Goal: Book appointment/travel/reservation

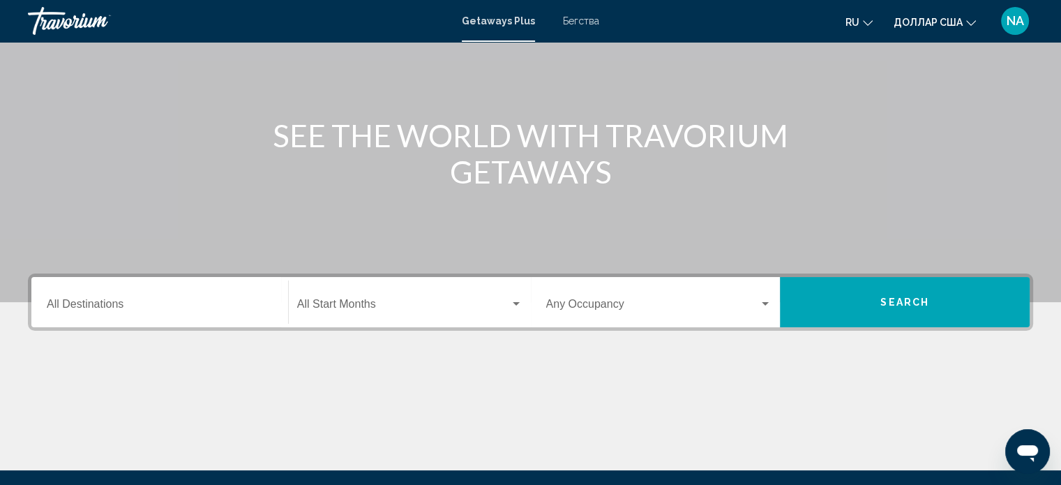
scroll to position [140, 0]
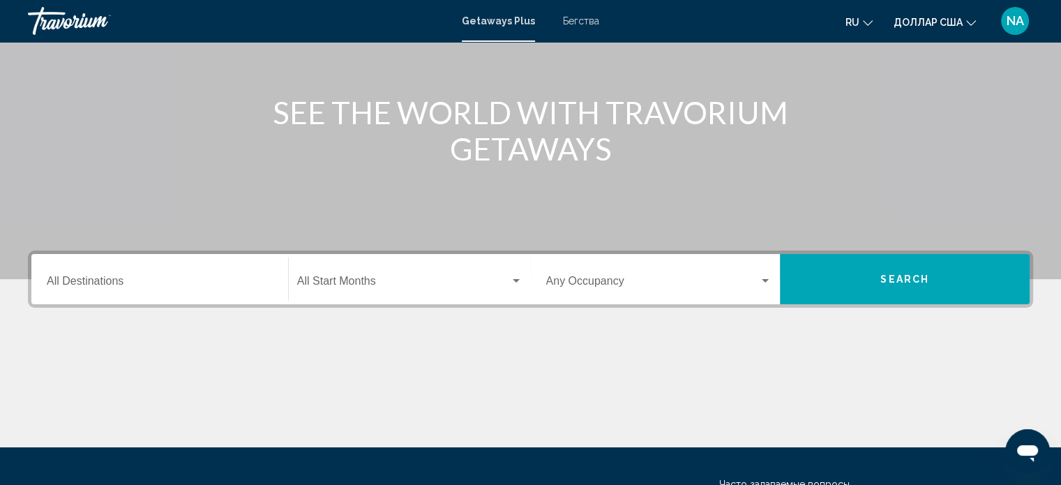
click at [237, 278] on input "Destination All Destinations" at bounding box center [160, 284] width 226 height 13
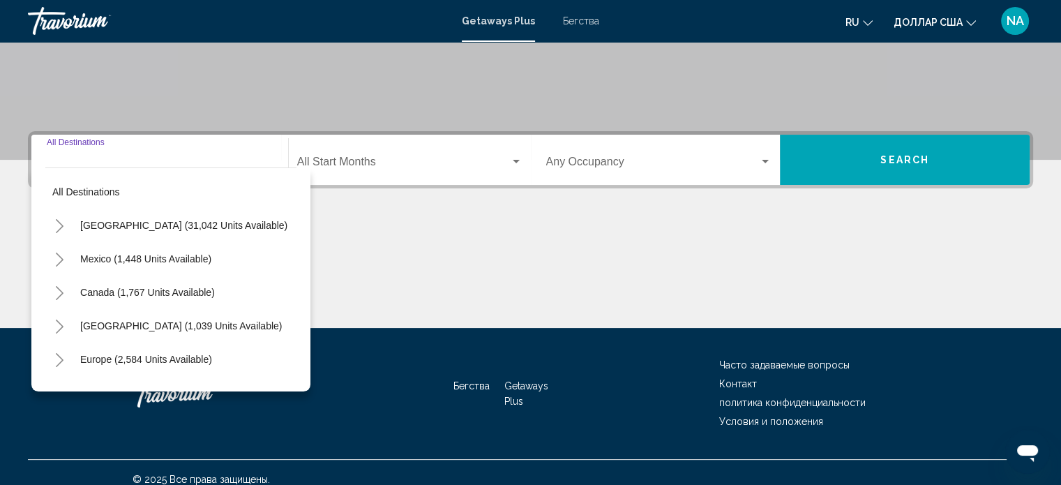
scroll to position [272, 0]
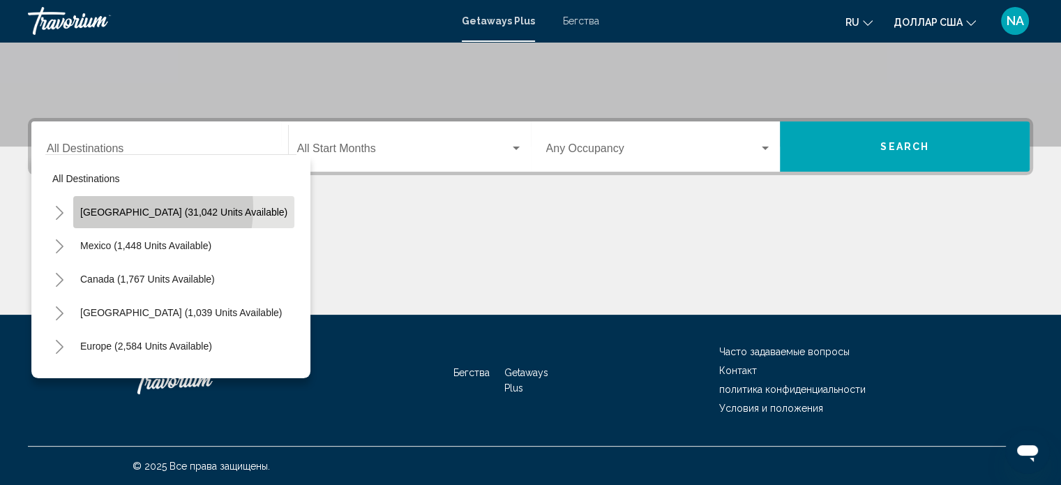
click at [119, 207] on span "[GEOGRAPHIC_DATA] (31,042 units available)" at bounding box center [183, 212] width 207 height 11
type input "**********"
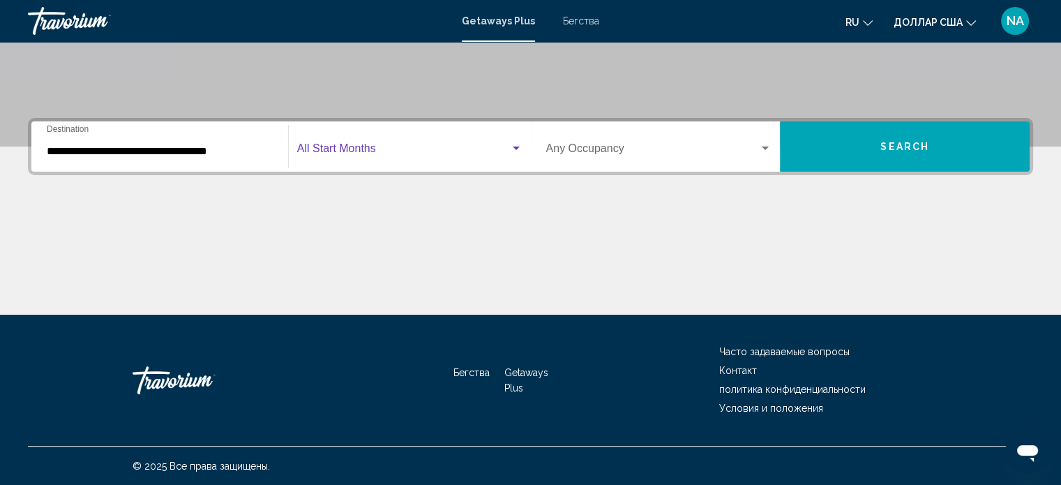
click at [514, 147] on div "Виджет поиска" at bounding box center [516, 148] width 7 height 3
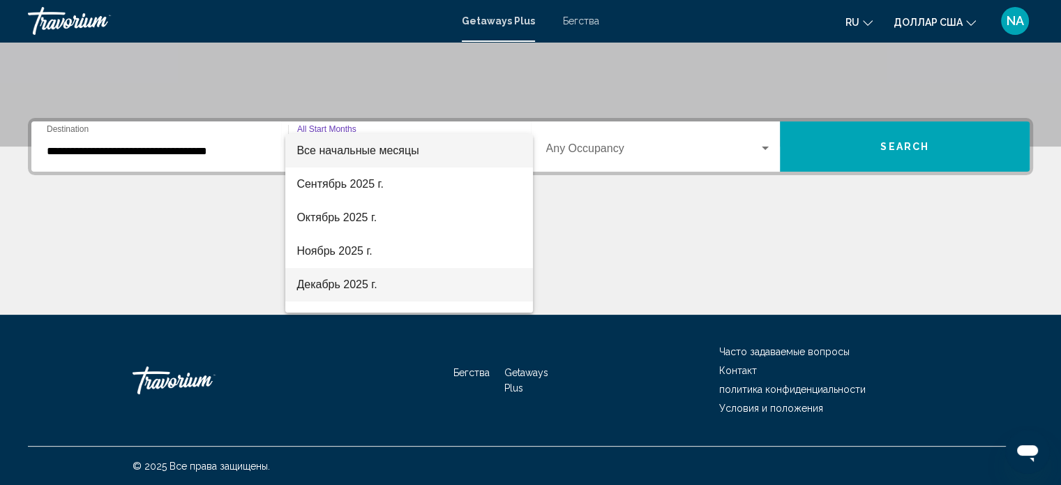
click at [477, 281] on span "Декабрь 2025 г." at bounding box center [409, 284] width 225 height 33
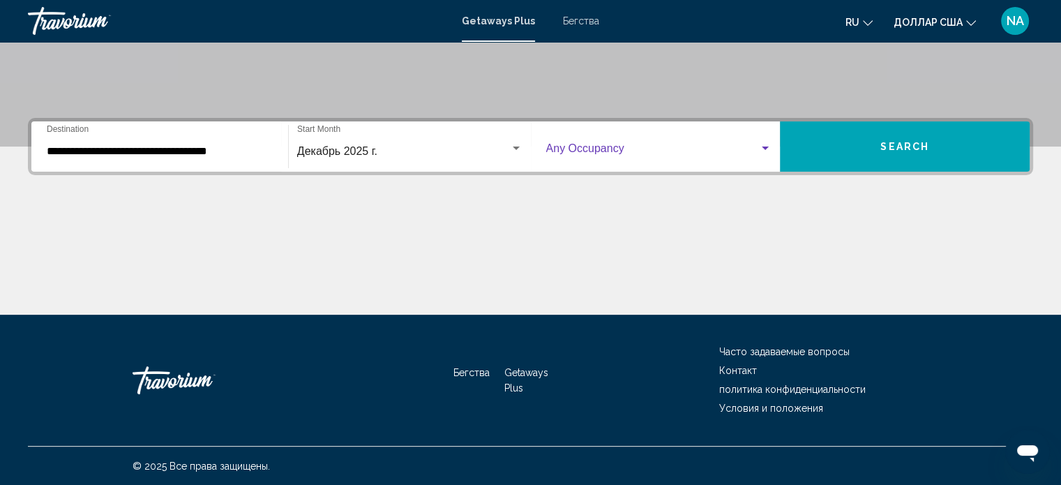
click at [767, 147] on div "Виджет поиска" at bounding box center [765, 148] width 7 height 3
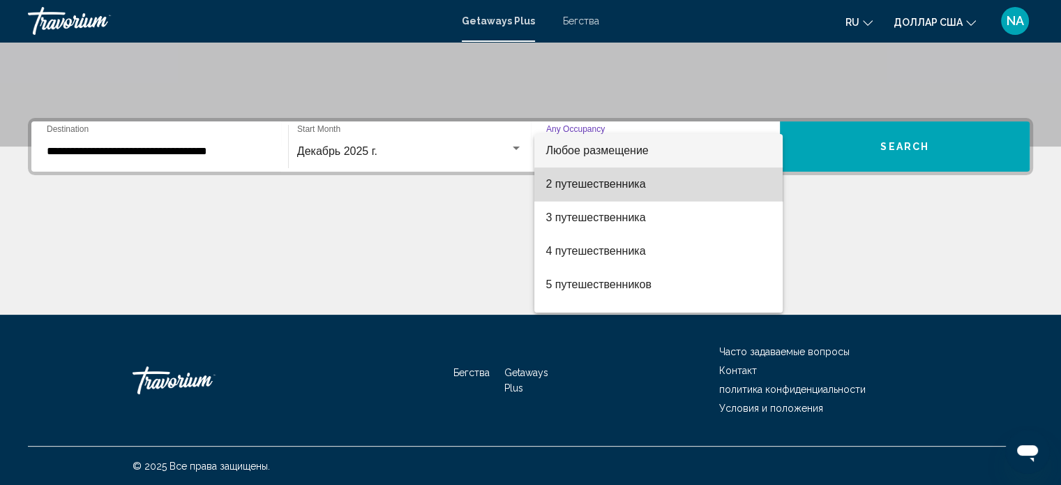
click at [759, 194] on span "2 путешественника" at bounding box center [659, 183] width 226 height 33
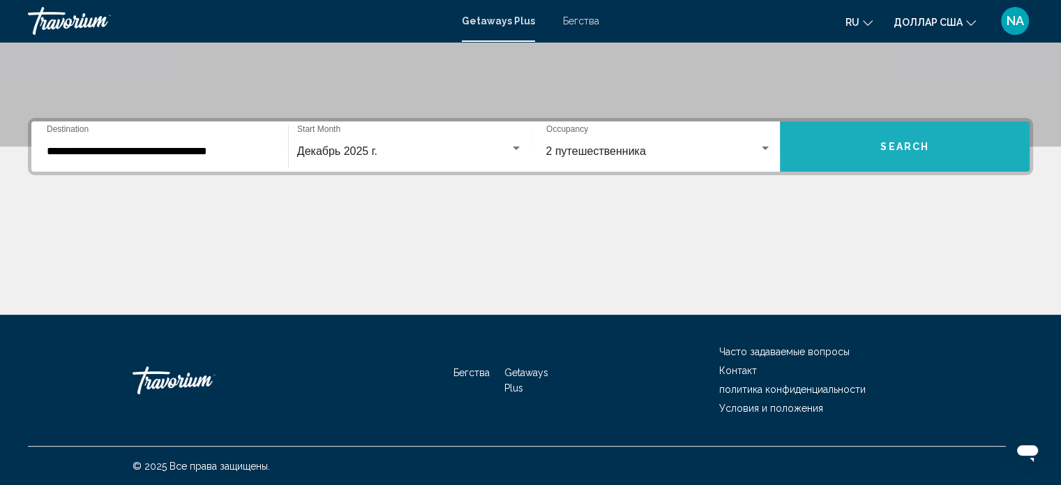
click at [876, 156] on button "Search" at bounding box center [905, 146] width 250 height 50
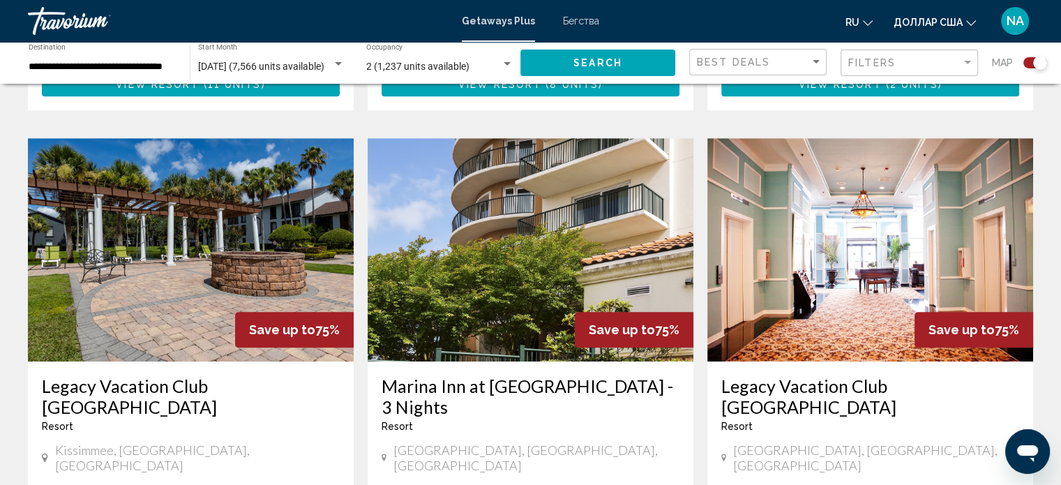
scroll to position [907, 0]
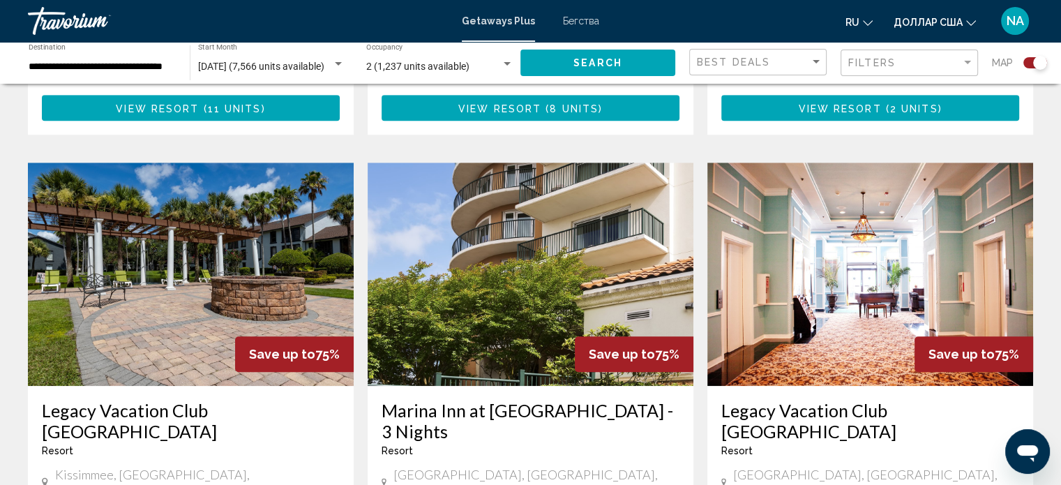
click at [567, 230] on img "Основное содержание" at bounding box center [531, 274] width 326 height 223
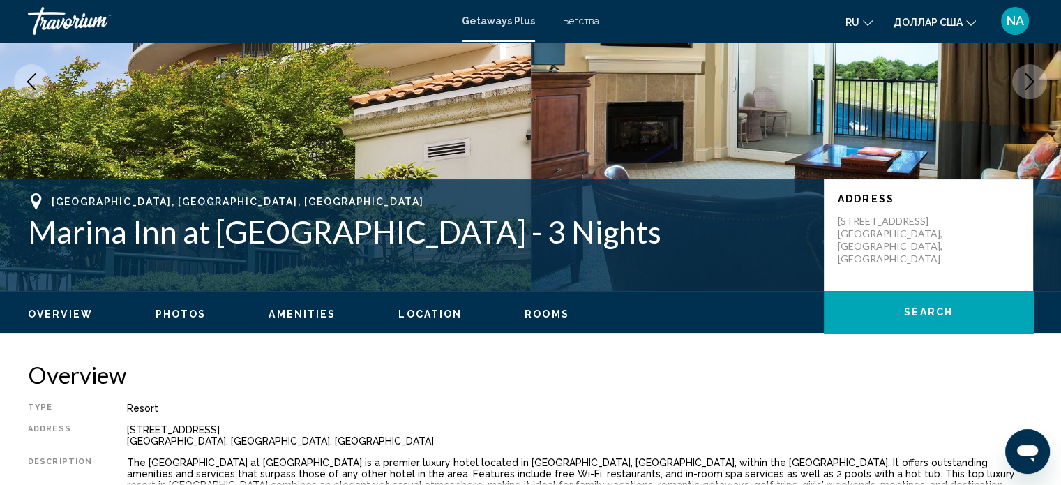
scroll to position [148, 0]
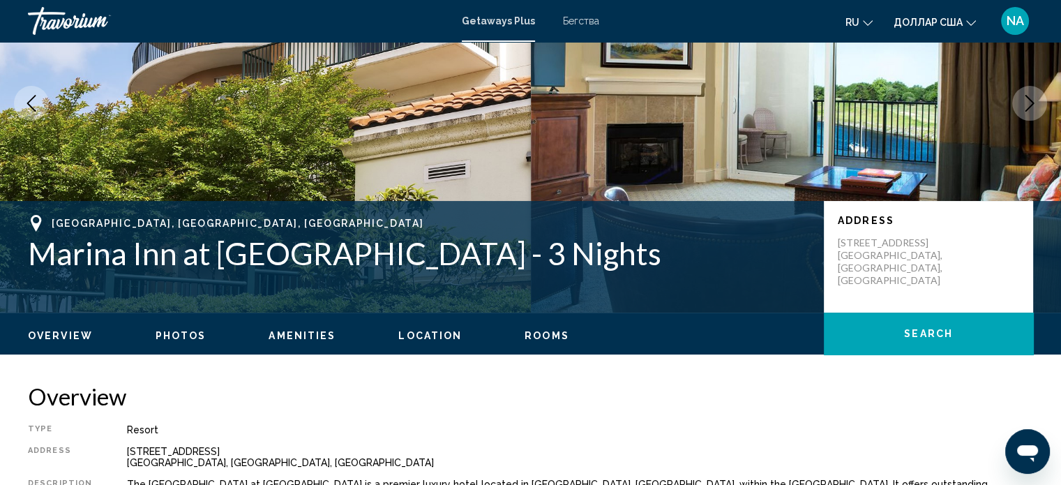
click at [181, 331] on span "Photos" at bounding box center [181, 335] width 51 height 11
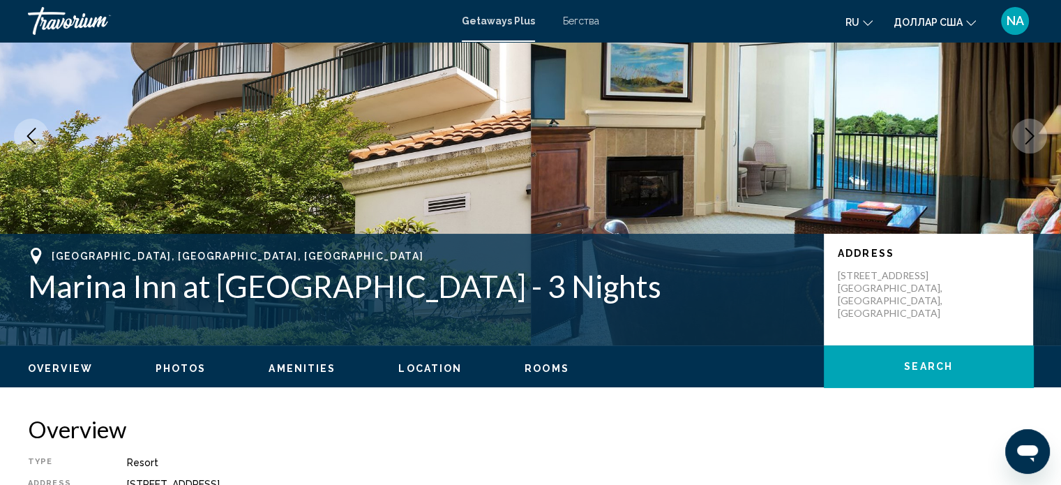
scroll to position [64, 0]
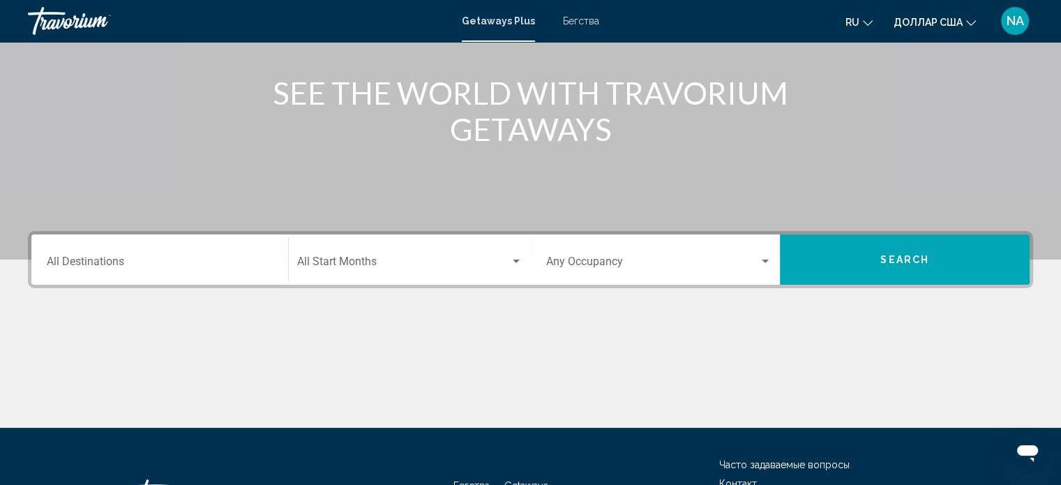
scroll to position [209, 0]
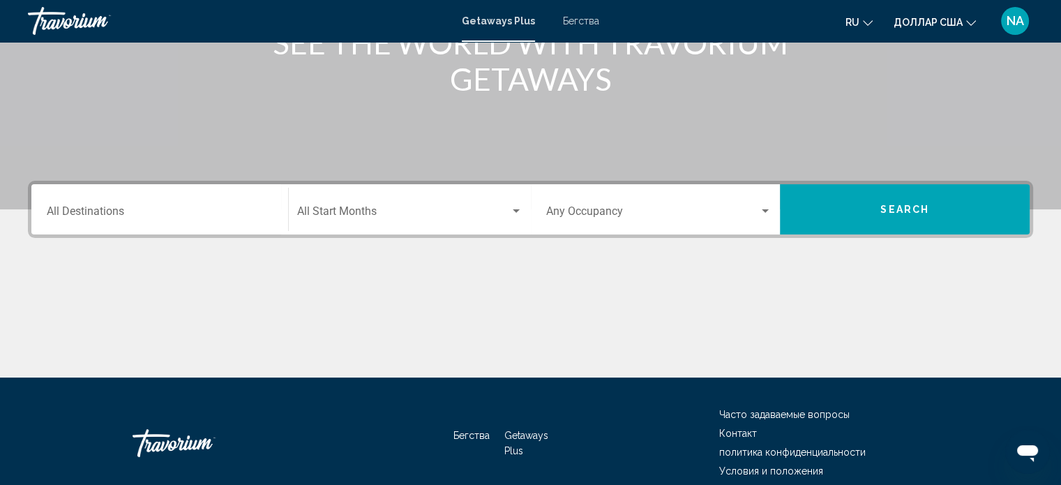
click at [175, 209] on input "Destination All Destinations" at bounding box center [160, 214] width 226 height 13
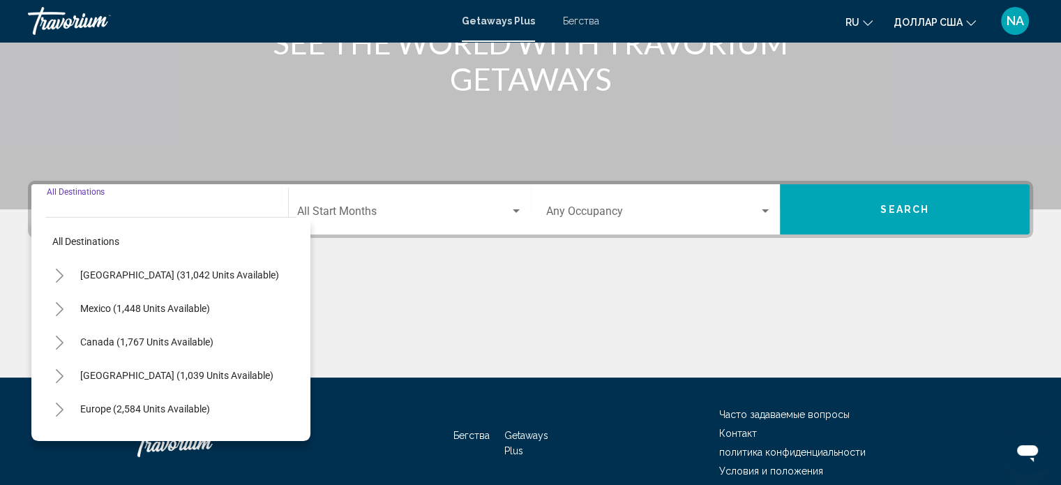
scroll to position [272, 0]
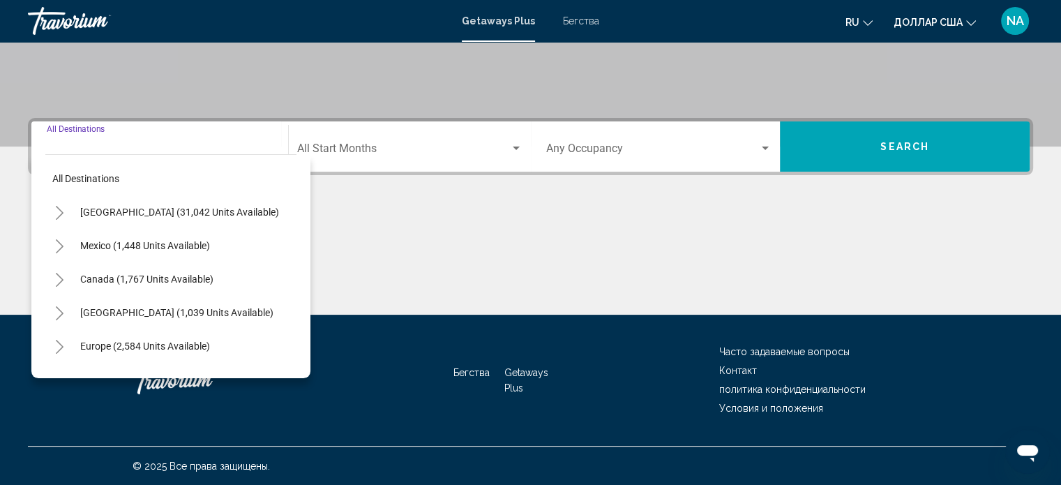
drag, startPoint x: 177, startPoint y: 217, endPoint x: 193, endPoint y: 211, distance: 17.0
click at [181, 216] on span "[GEOGRAPHIC_DATA] (31,042 units available)" at bounding box center [179, 212] width 199 height 11
type input "**********"
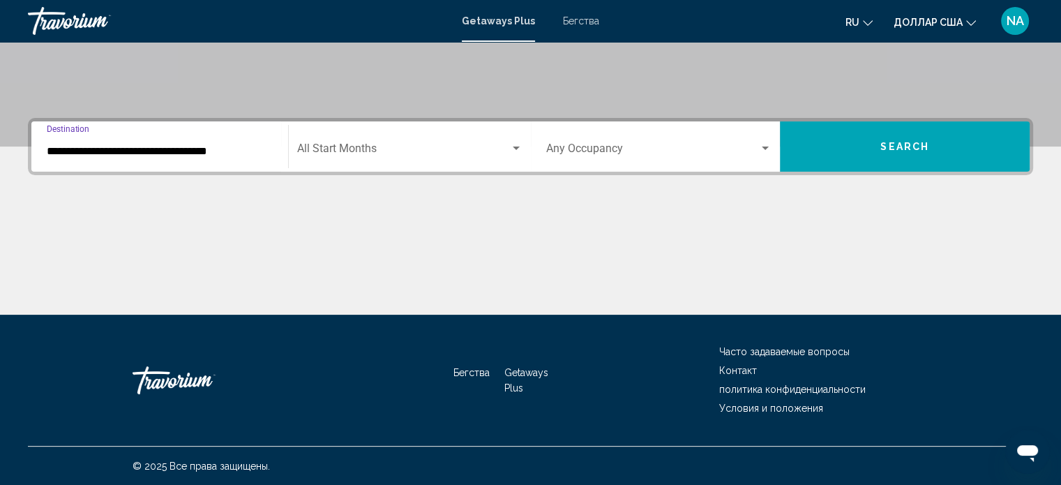
click at [512, 143] on div "Search widget" at bounding box center [516, 148] width 13 height 11
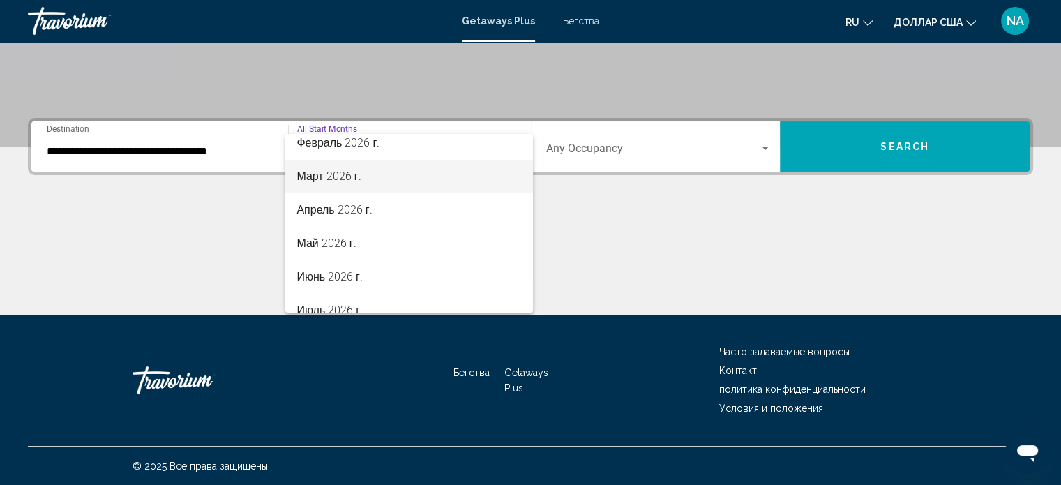
scroll to position [209, 0]
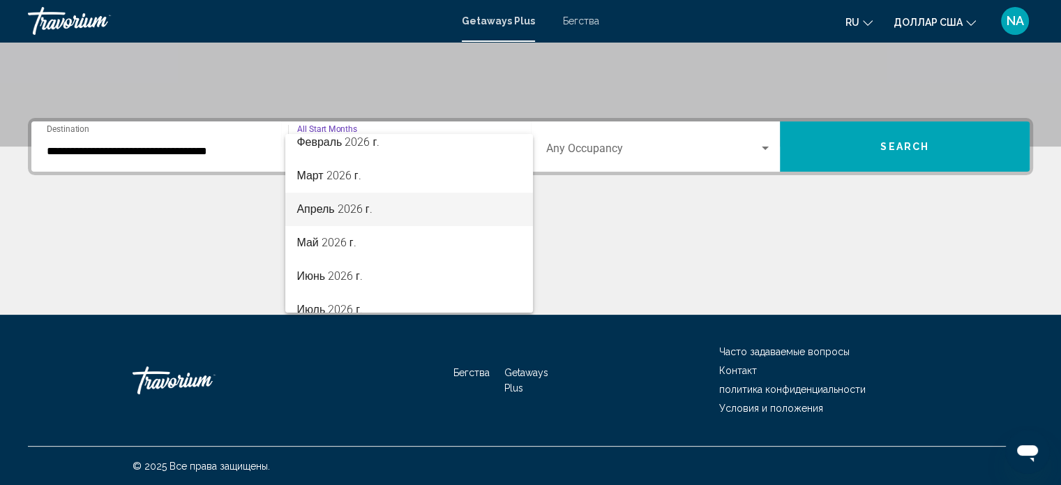
click at [410, 218] on span "Апрель 2026 г." at bounding box center [409, 209] width 225 height 33
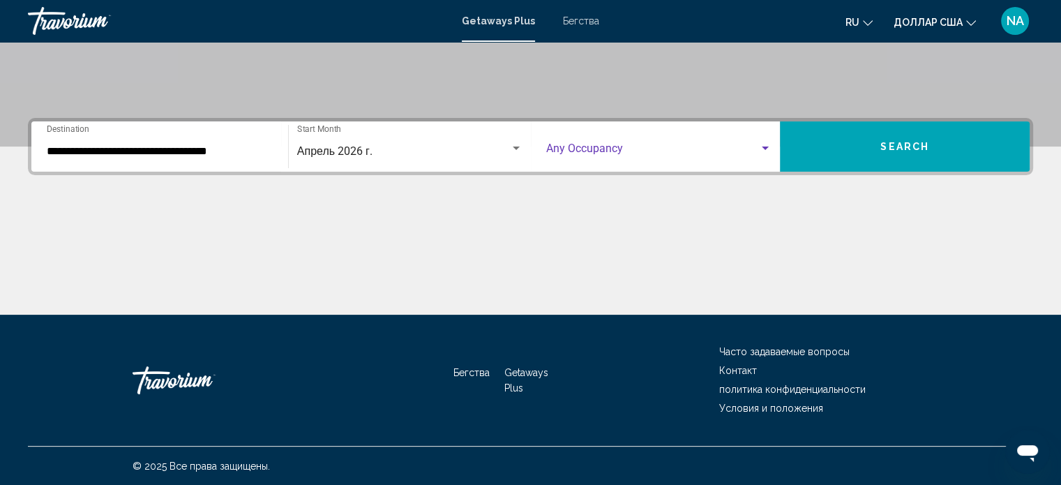
click at [769, 144] on div "Search widget" at bounding box center [765, 148] width 13 height 11
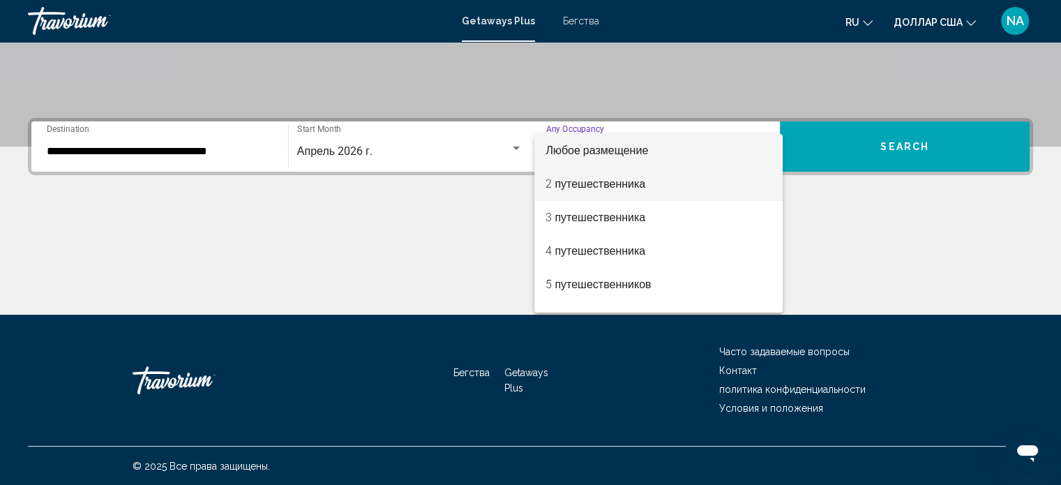
click at [759, 172] on span "2 путешественника" at bounding box center [659, 183] width 226 height 33
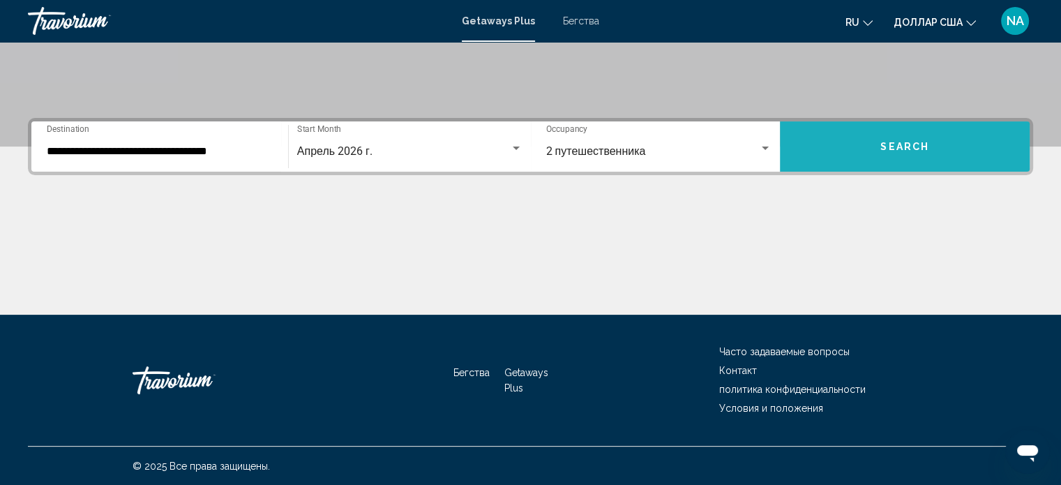
click at [876, 165] on button "Search" at bounding box center [905, 146] width 250 height 50
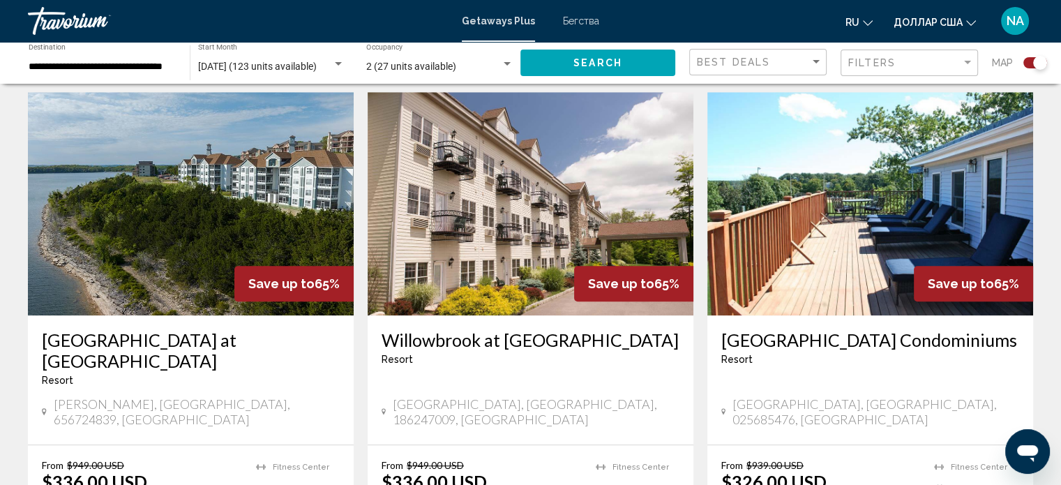
scroll to position [977, 0]
